Goal: Find specific page/section: Find specific page/section

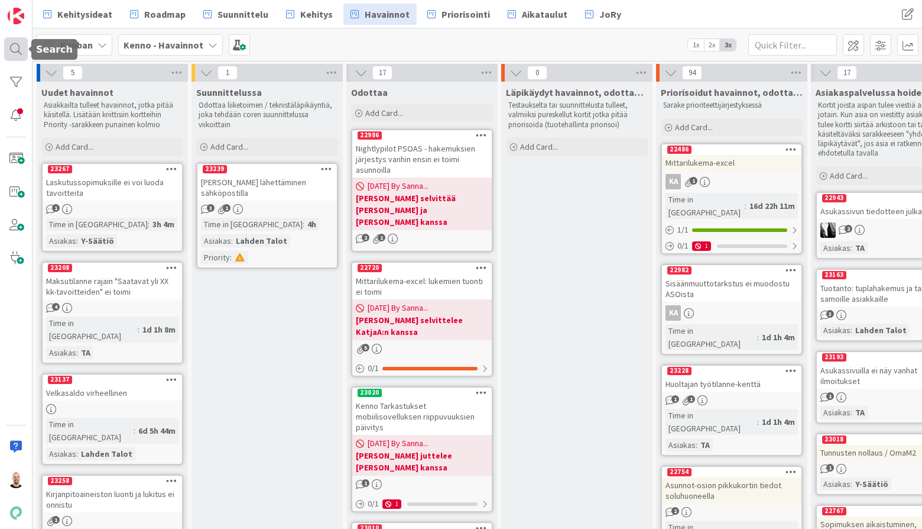
click at [16, 53] on div at bounding box center [16, 49] width 24 height 24
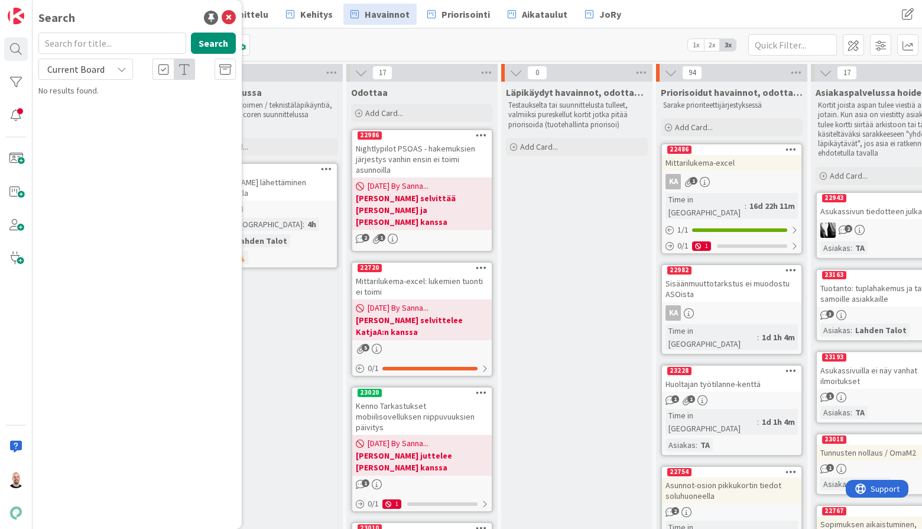
click at [120, 52] on input "text" at bounding box center [112, 43] width 148 height 21
type input "tarjottu"
click at [77, 80] on div "tarjottu Search Current Board No results found." at bounding box center [136, 65] width 197 height 64
click at [85, 77] on div "Current Board" at bounding box center [85, 69] width 95 height 21
click at [87, 106] on link "Current Board" at bounding box center [106, 96] width 135 height 21
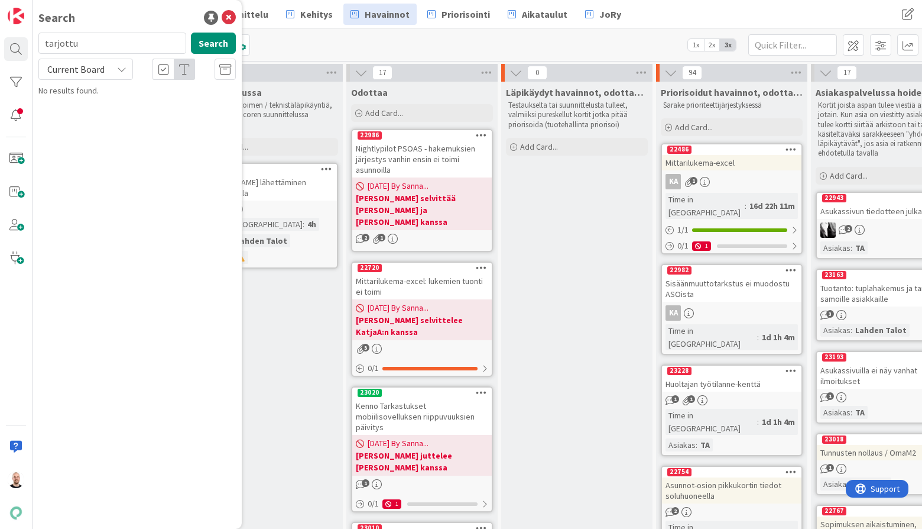
click at [86, 70] on span "Current Board" at bounding box center [75, 69] width 57 height 12
click at [88, 115] on span "All Boards" at bounding box center [106, 118] width 123 height 18
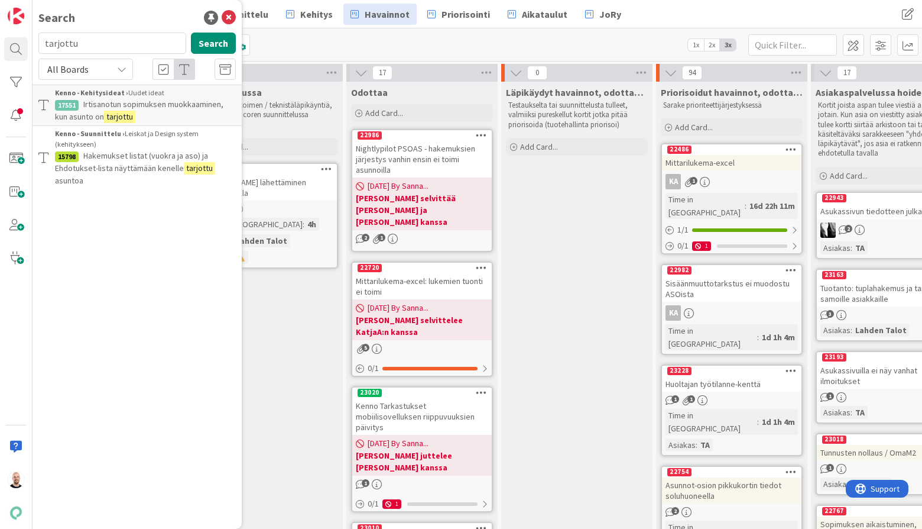
click at [162, 154] on span "Hakemukset listat (vuokra ja aso) ja Ehdotukset-lista näyttämään kenelle" at bounding box center [131, 161] width 153 height 23
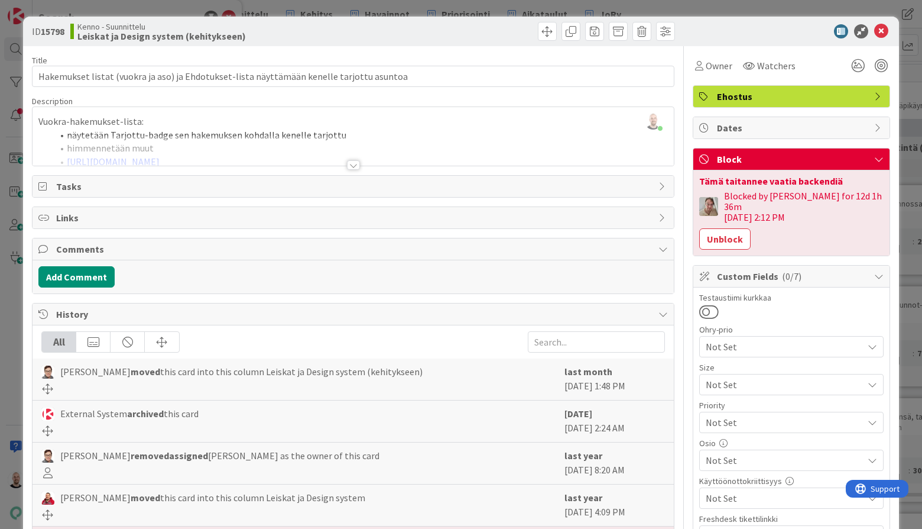
click at [354, 164] on div at bounding box center [353, 164] width 13 height 9
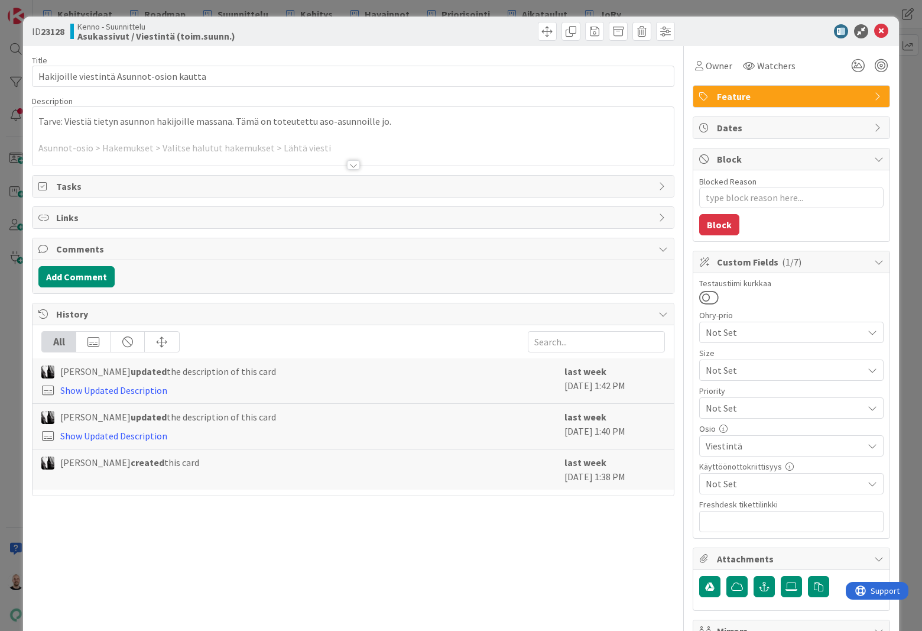
type textarea "x"
click at [357, 163] on div at bounding box center [353, 164] width 13 height 9
click at [392, 145] on div at bounding box center [354, 150] width 642 height 30
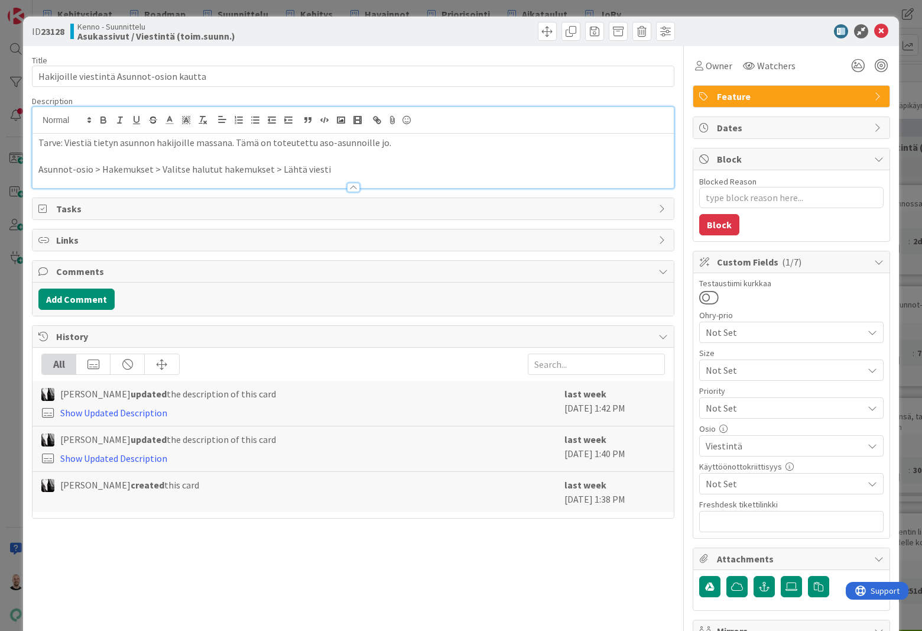
click at [375, 170] on p "Asunnot-osio > Hakemukset > Valitse halutut hakemukset > Lähtä viesti" at bounding box center [353, 170] width 630 height 14
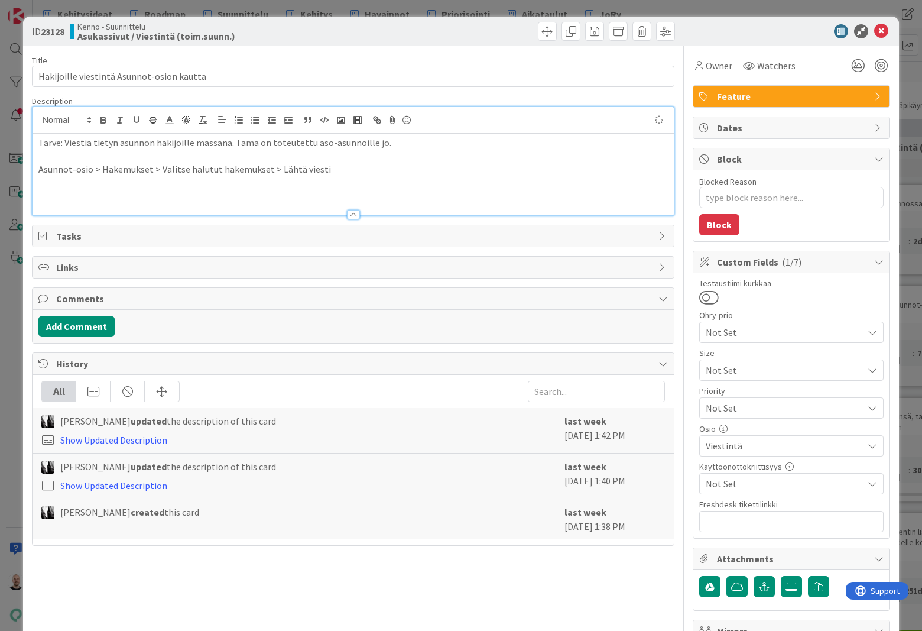
type textarea "x"
click at [382, 197] on p "Muotoilutehtävä: tässä yhteydessä mietittävä mistä ja miten näkee kätevästi kuk…" at bounding box center [353, 197] width 630 height 14
click at [112, 197] on p "Muotoilutehtävä: tässä yhteydessä mietittävä mistä ja miten näkee kätevästi kuk…" at bounding box center [353, 197] width 630 height 14
click at [604, 197] on p "Muotoilutehtävä: Tässä yhteydessä mietittävä mistä ja miten näkee kätevästi kuk…" at bounding box center [353, 197] width 630 height 14
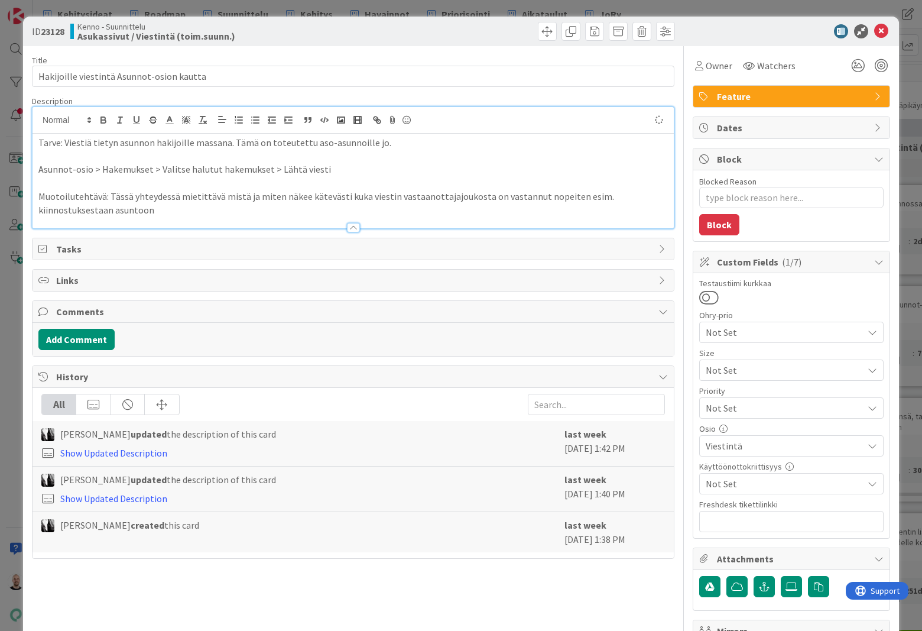
type textarea "x"
click at [825, 5] on div "ID 23128 Kenno - Suunnittelu Asukassivut / Viestintä (toim.suunn.) Title 41 / 1…" at bounding box center [461, 315] width 922 height 631
